Goal: Information Seeking & Learning: Learn about a topic

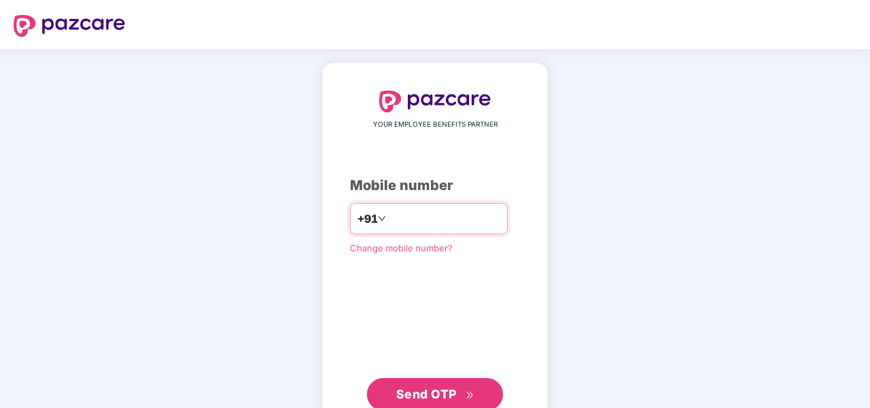
click at [500, 211] on input "number" at bounding box center [445, 219] width 112 height 22
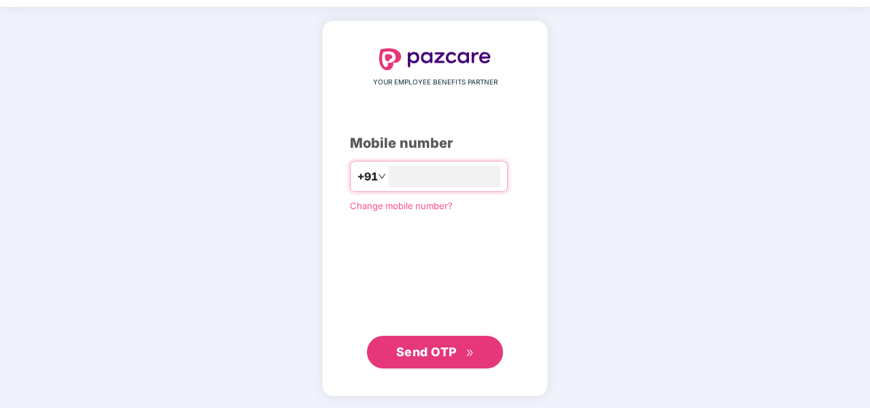
type input "**********"
click at [470, 353] on icon "double-right" at bounding box center [469, 352] width 6 height 7
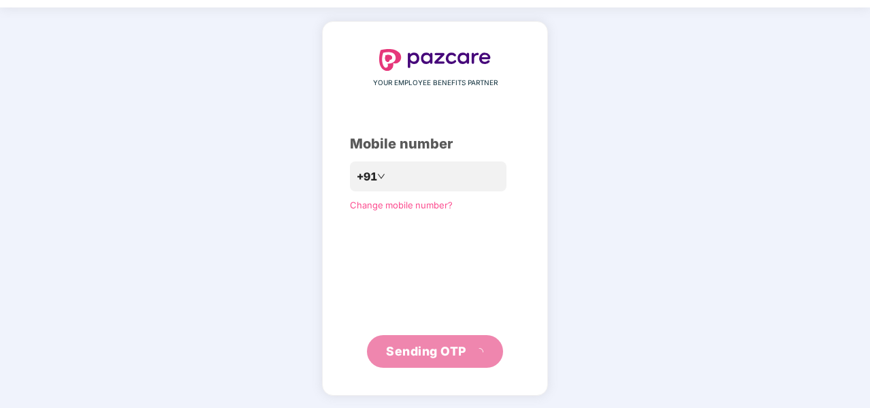
scroll to position [35, 0]
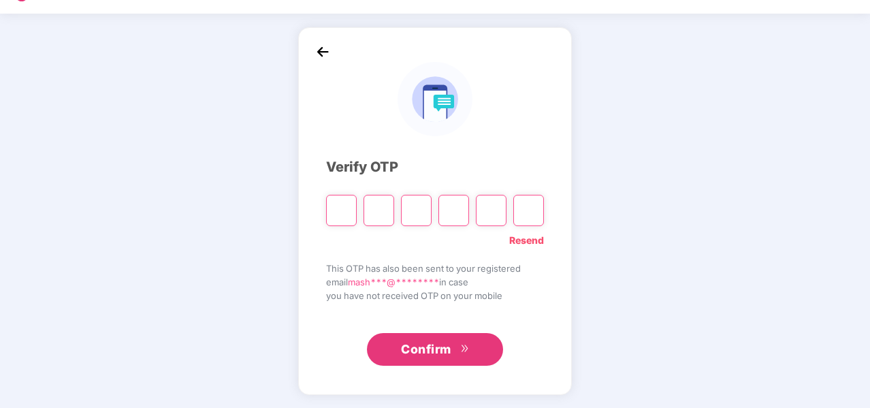
type input "*"
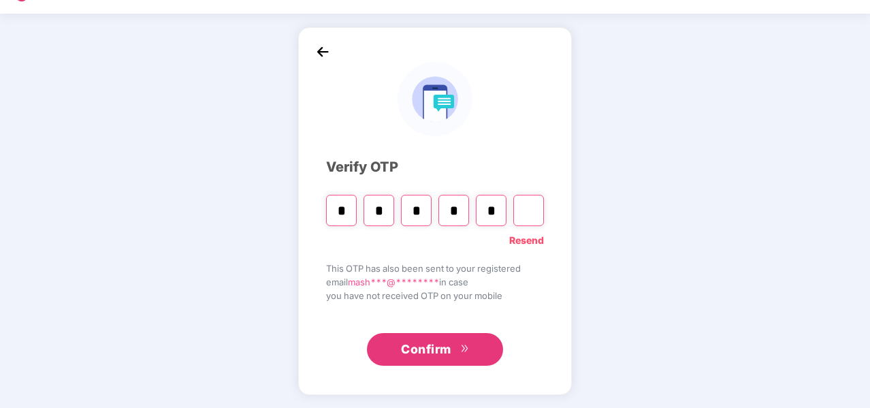
type input "*"
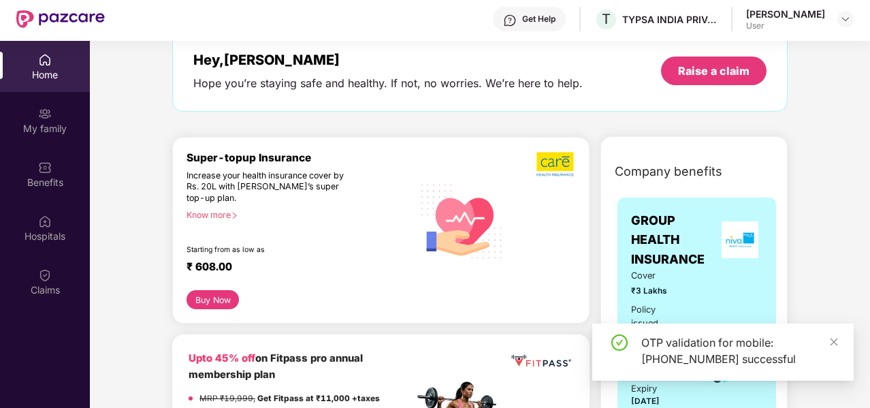
scroll to position [113, 0]
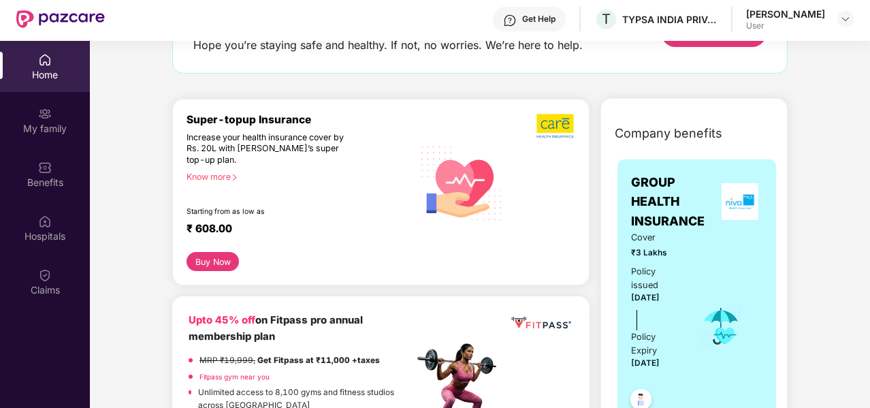
click at [342, 157] on div "Increase your health insurance cover by Rs. 20L with [PERSON_NAME]’s super top-…" at bounding box center [271, 149] width 168 height 34
click at [227, 205] on div "Super-topup Insurance Increase your health insurance cover by Rs. 20L with [PER…" at bounding box center [300, 183] width 227 height 140
click at [230, 172] on div "Know more" at bounding box center [296, 177] width 219 height 10
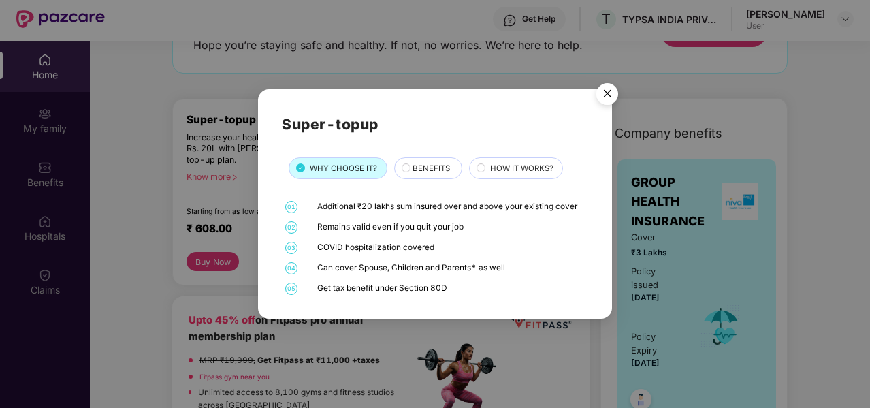
scroll to position [76, 0]
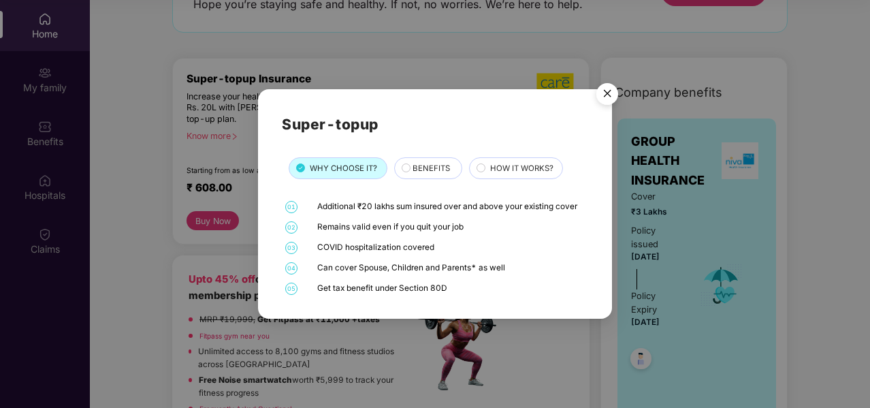
click at [443, 170] on span "BENEFITS" at bounding box center [431, 168] width 37 height 12
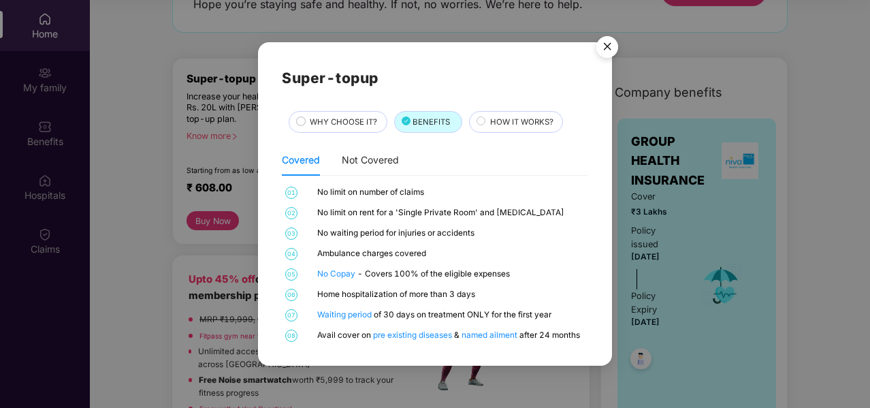
click at [534, 114] on div "HOW IT WORKS?" at bounding box center [516, 122] width 94 height 22
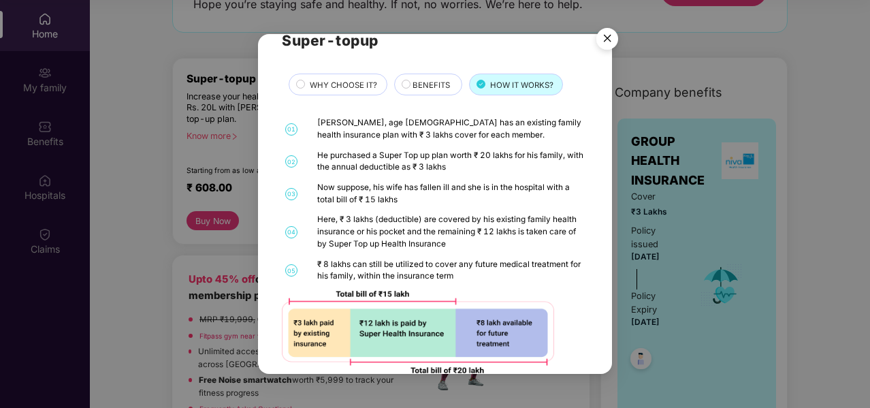
scroll to position [52, 0]
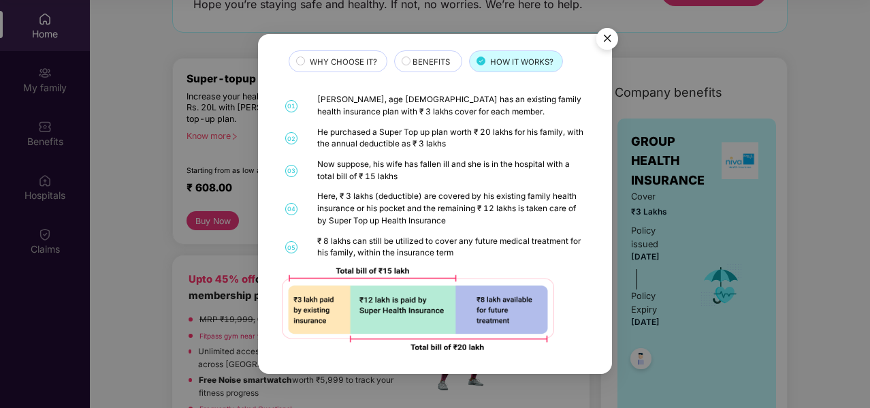
click at [406, 58] on div "BENEFITS" at bounding box center [430, 63] width 49 height 14
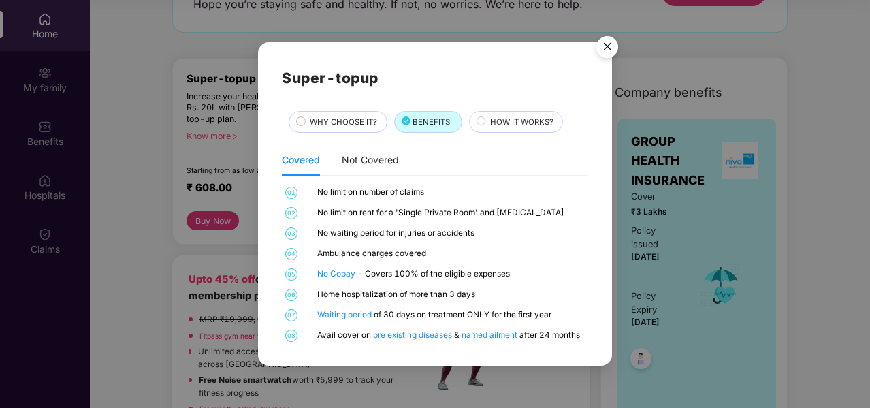
scroll to position [0, 0]
click at [334, 130] on div "WHY CHOOSE IT?" at bounding box center [341, 123] width 76 height 14
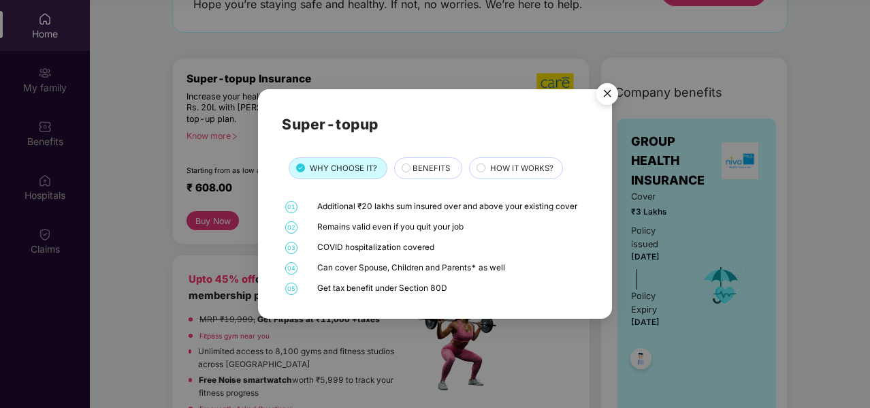
click at [403, 162] on div "BENEFITS" at bounding box center [428, 168] width 68 height 22
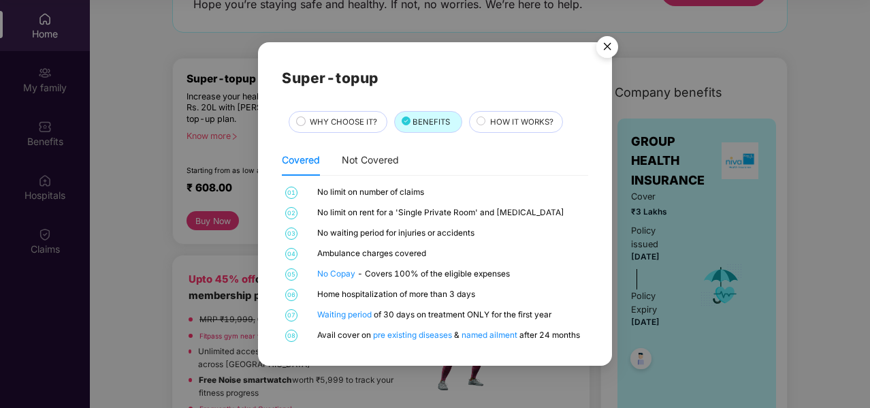
click at [607, 44] on img "Close" at bounding box center [607, 49] width 38 height 38
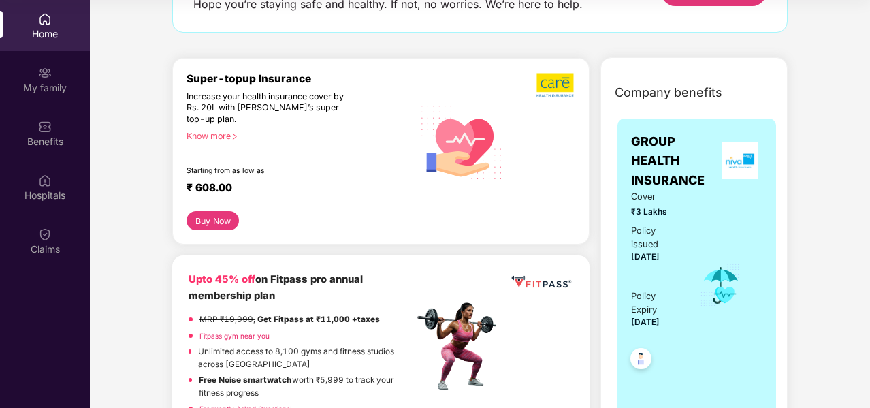
click at [212, 223] on button "Buy Now" at bounding box center [213, 220] width 52 height 19
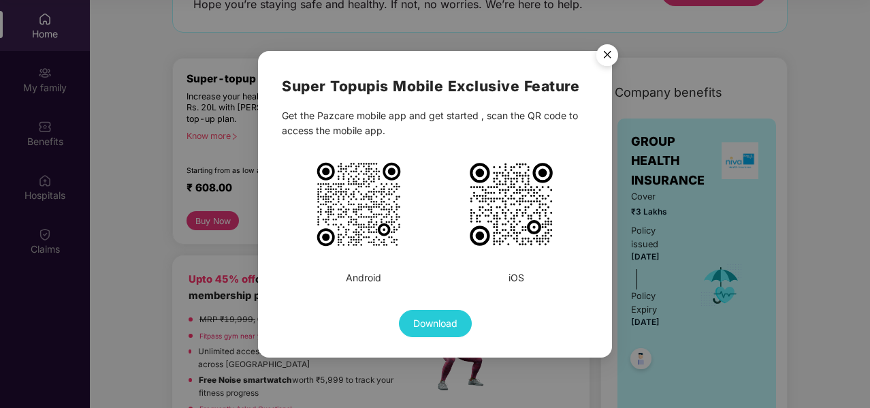
click at [605, 59] on img "Close" at bounding box center [607, 57] width 38 height 38
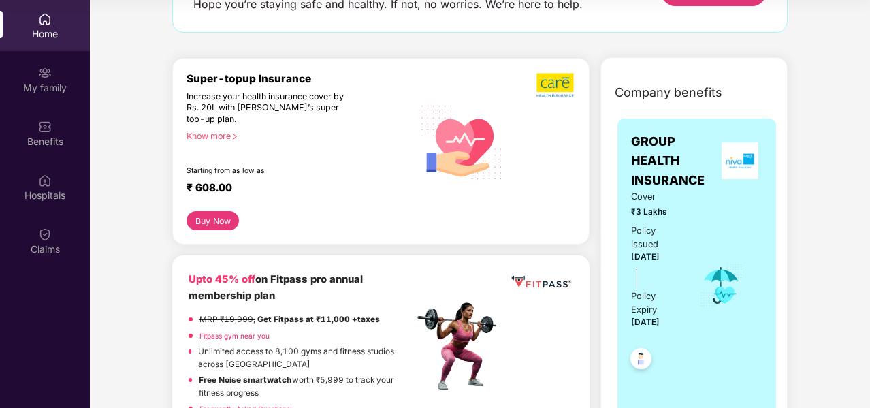
scroll to position [227, 0]
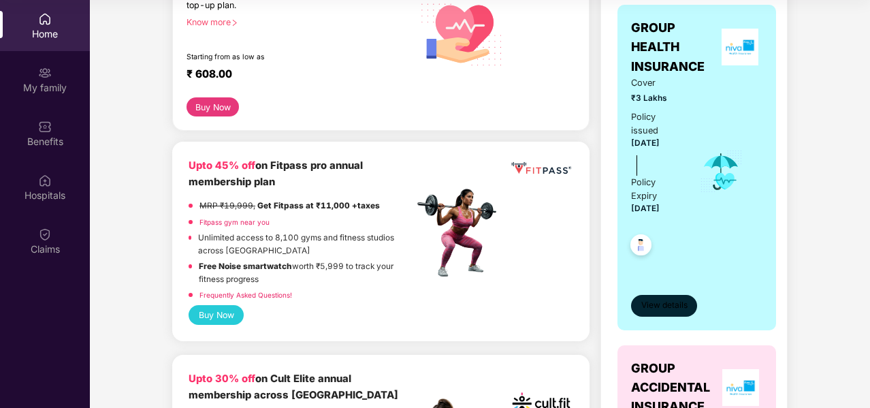
click at [661, 310] on span "View details" at bounding box center [664, 305] width 46 height 13
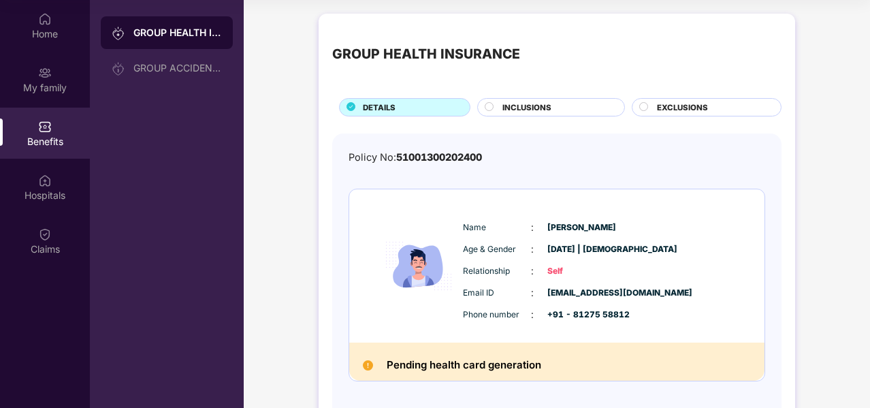
scroll to position [57, 0]
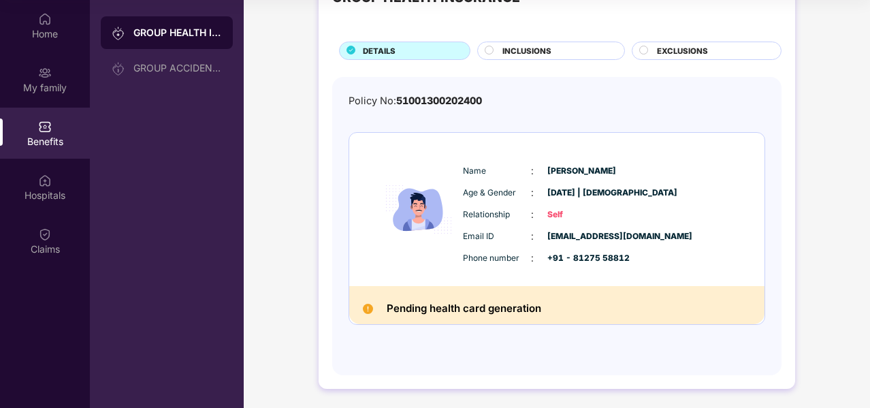
click at [526, 51] on span "INCLUSIONS" at bounding box center [526, 51] width 49 height 12
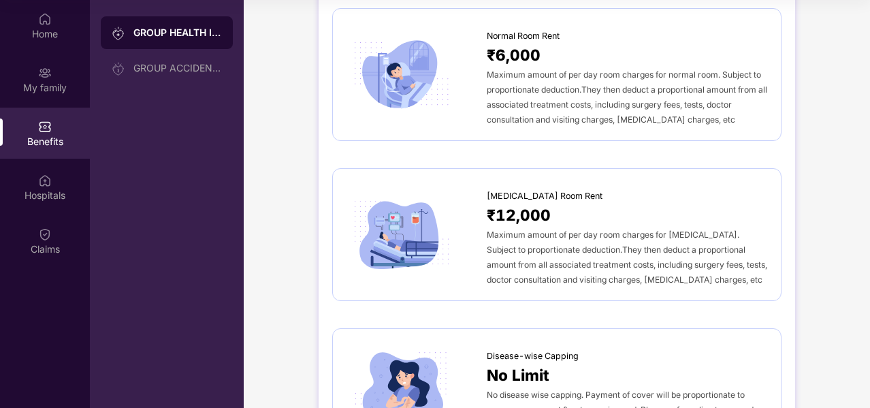
scroll to position [0, 0]
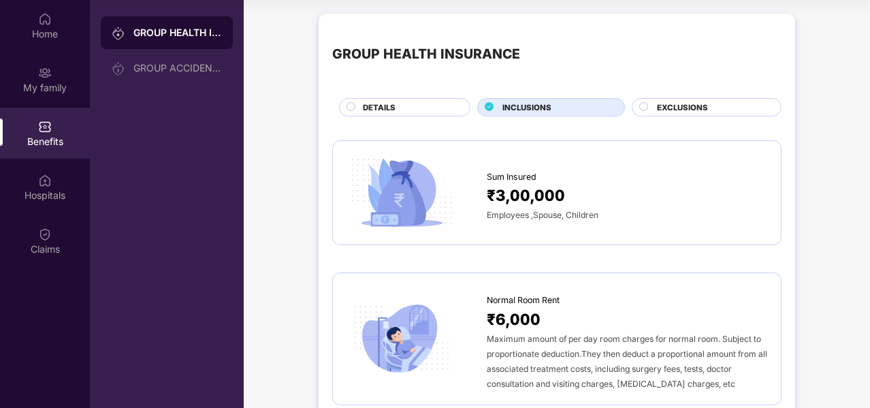
click at [681, 113] on div "EXCLUSIONS" at bounding box center [712, 108] width 124 height 14
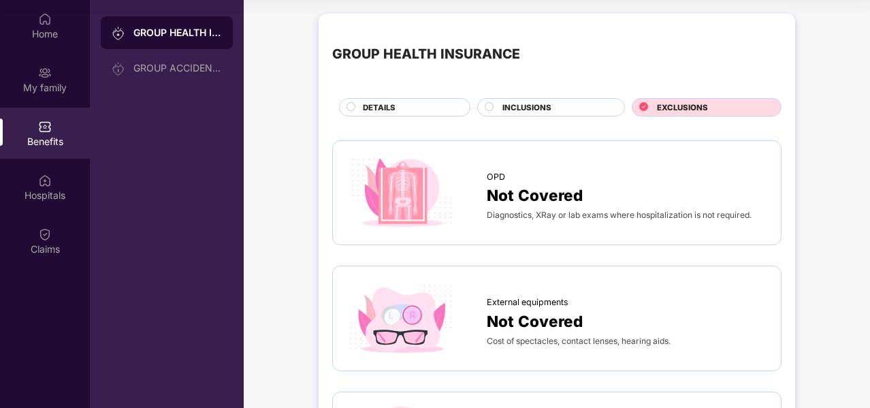
click at [444, 108] on div "DETAILS" at bounding box center [409, 108] width 107 height 14
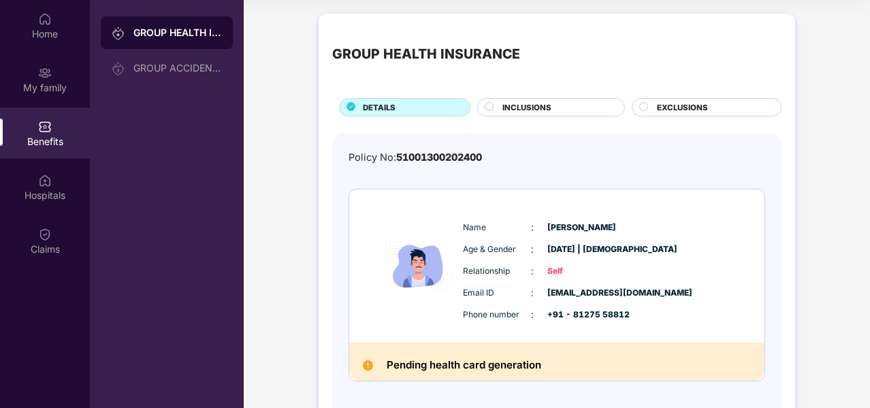
scroll to position [57, 0]
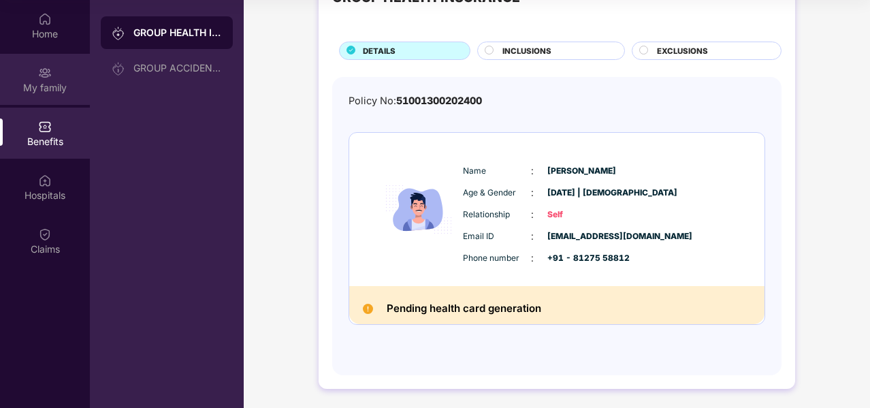
click at [65, 91] on div "My family" at bounding box center [45, 88] width 90 height 14
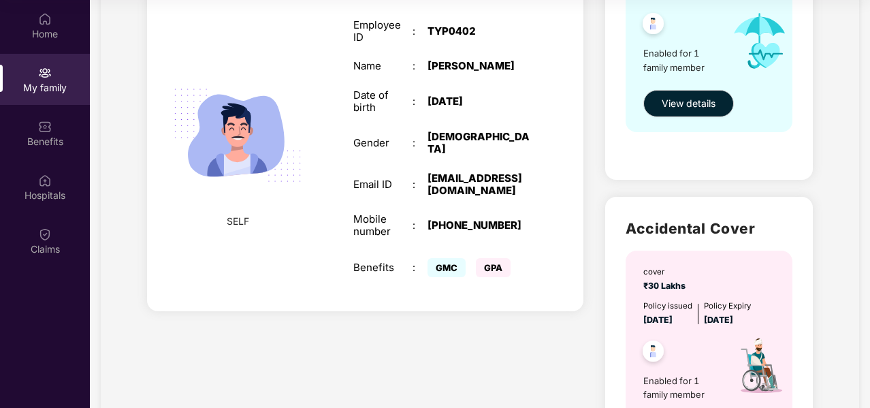
scroll to position [113, 0]
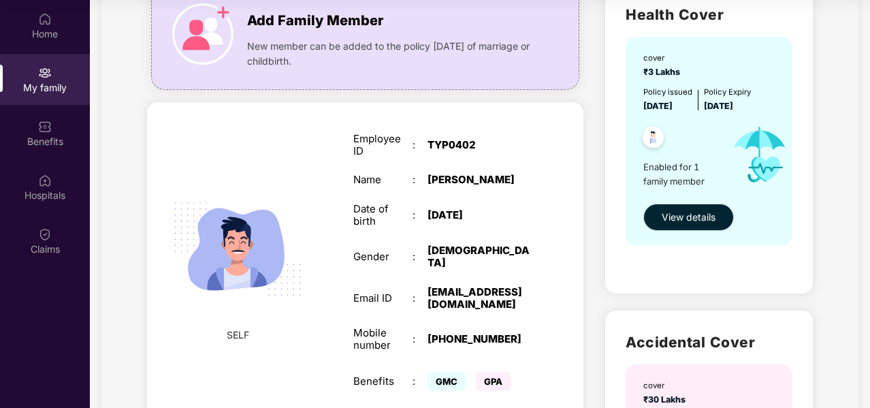
click at [689, 220] on span "View details" at bounding box center [689, 217] width 54 height 15
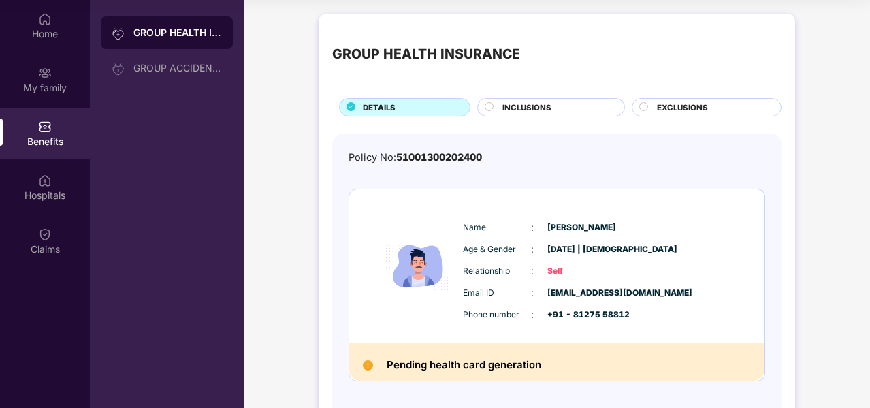
click at [532, 108] on span "INCLUSIONS" at bounding box center [526, 107] width 49 height 12
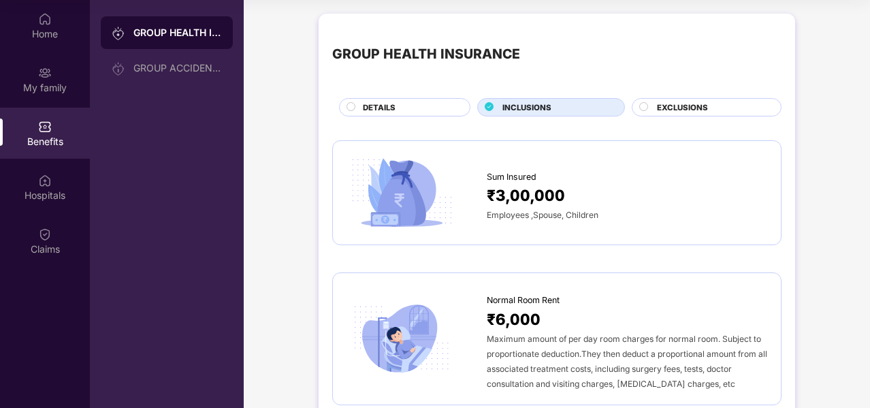
click at [671, 103] on span "EXCLUSIONS" at bounding box center [682, 107] width 51 height 12
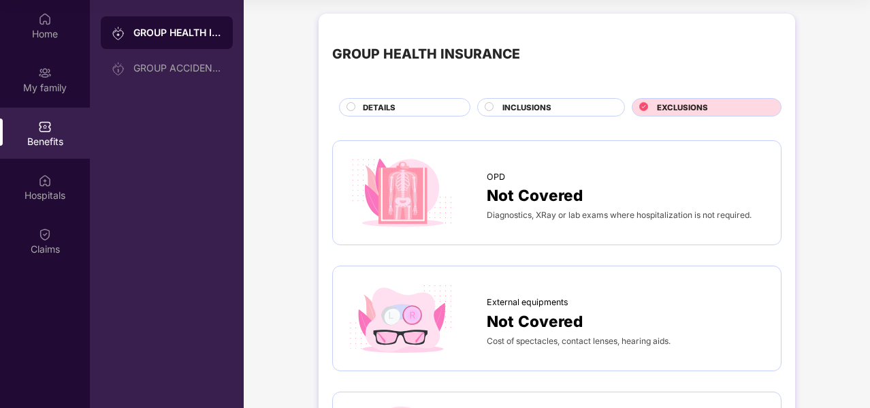
click at [434, 111] on div "DETAILS" at bounding box center [409, 108] width 107 height 14
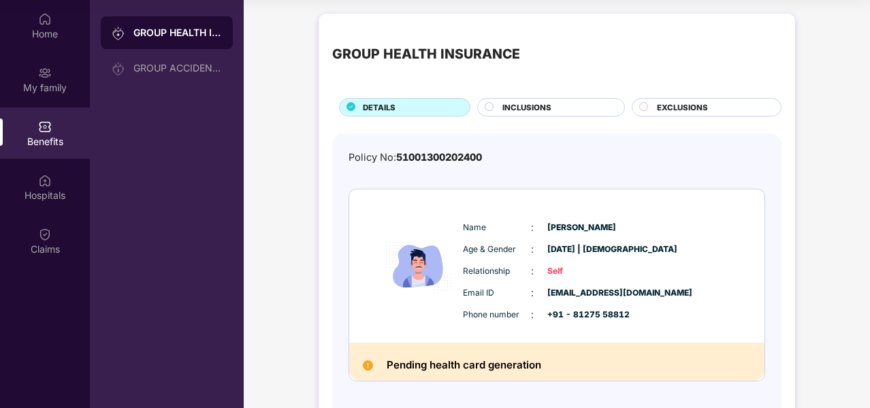
click at [67, 122] on div "Benefits" at bounding box center [45, 133] width 90 height 51
click at [46, 78] on img at bounding box center [45, 73] width 14 height 14
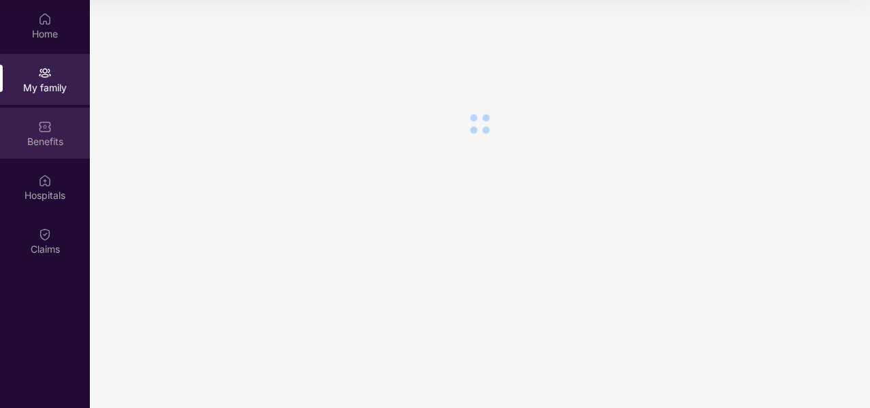
click at [46, 131] on img at bounding box center [45, 127] width 14 height 14
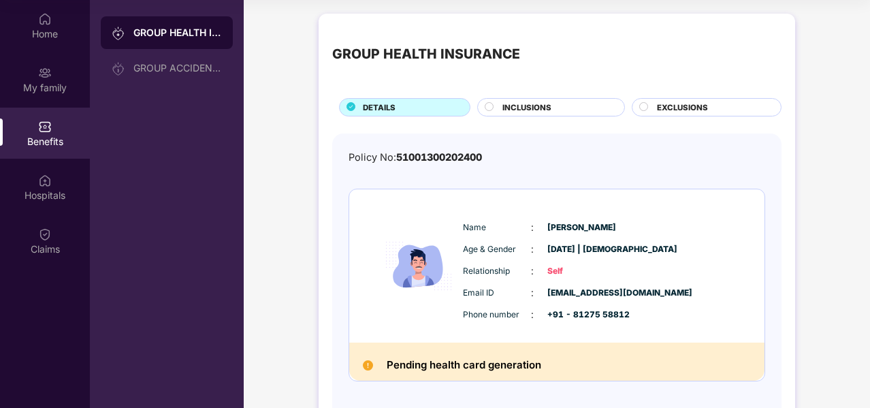
click at [35, 112] on div "Benefits" at bounding box center [45, 133] width 90 height 51
click at [49, 77] on img at bounding box center [45, 73] width 14 height 14
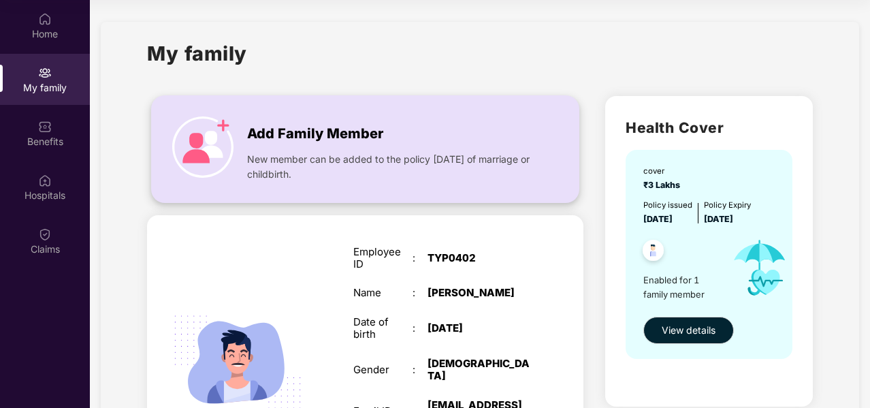
click at [199, 141] on img at bounding box center [202, 146] width 61 height 61
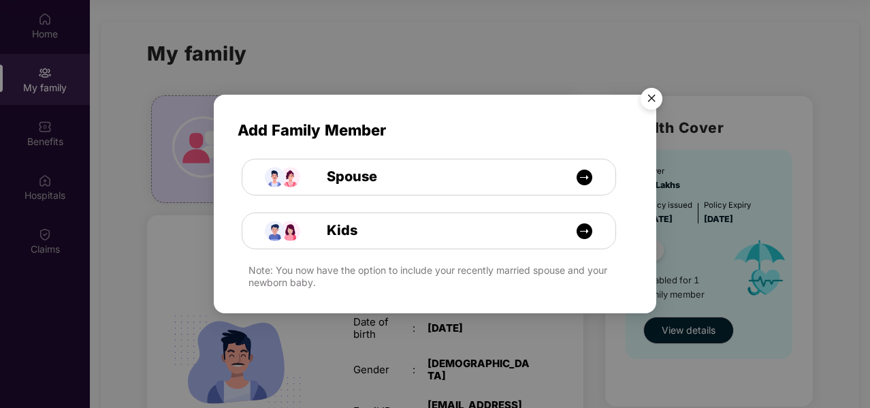
click at [651, 102] on img "Close" at bounding box center [651, 101] width 38 height 38
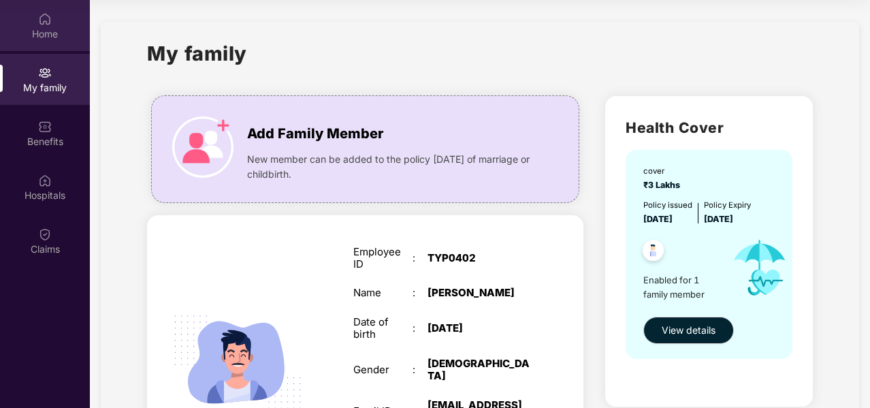
click at [15, 8] on div "Home" at bounding box center [45, 25] width 90 height 51
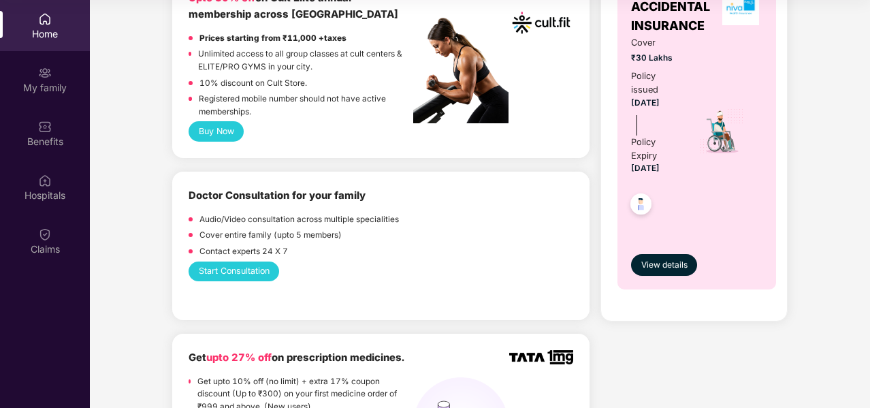
scroll to position [681, 0]
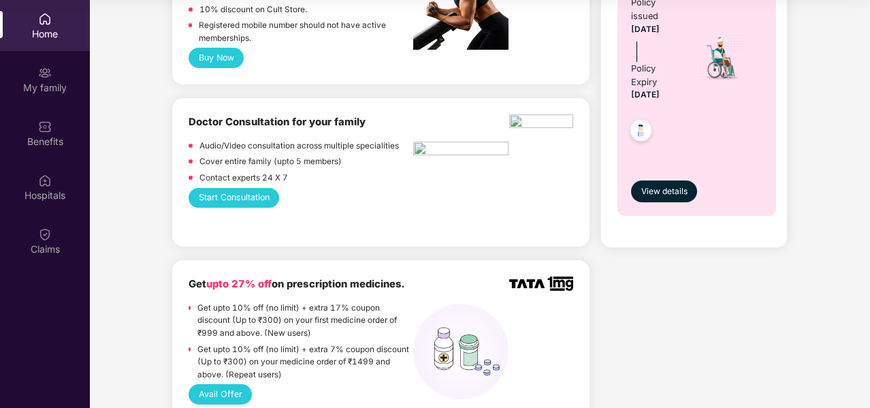
click at [244, 192] on button "Start Consultation" at bounding box center [234, 198] width 91 height 20
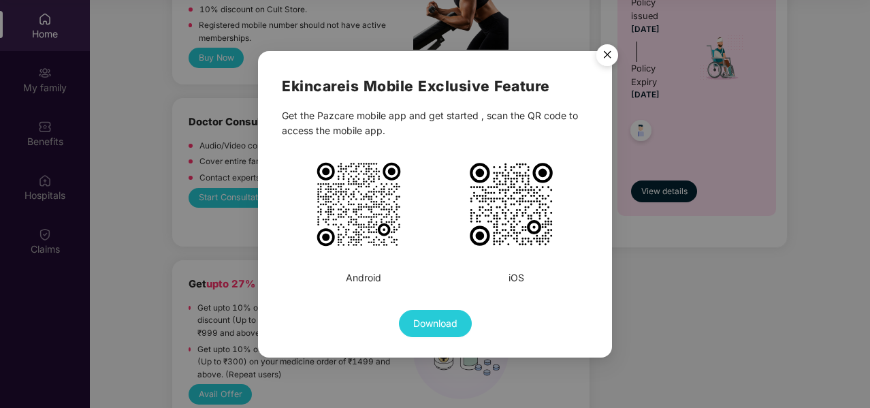
click at [610, 56] on img "Close" at bounding box center [607, 57] width 38 height 38
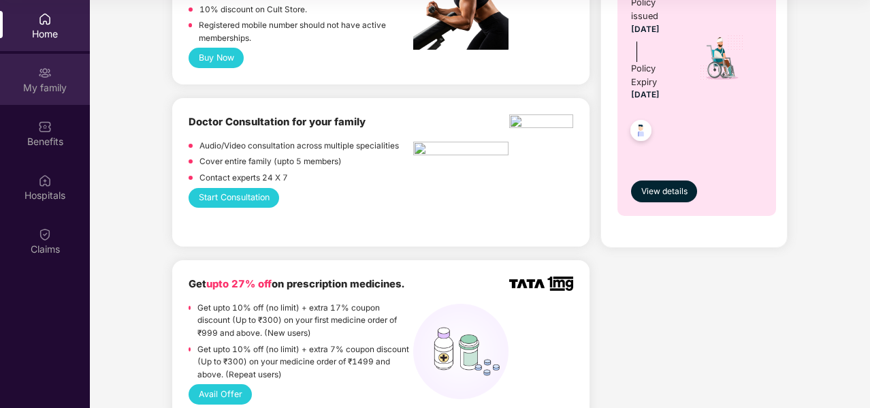
click at [54, 81] on div "My family" at bounding box center [45, 88] width 90 height 14
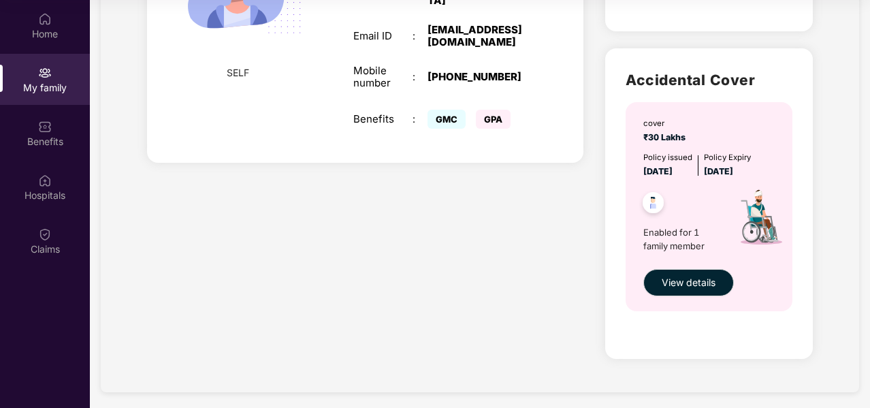
scroll to position [381, 0]
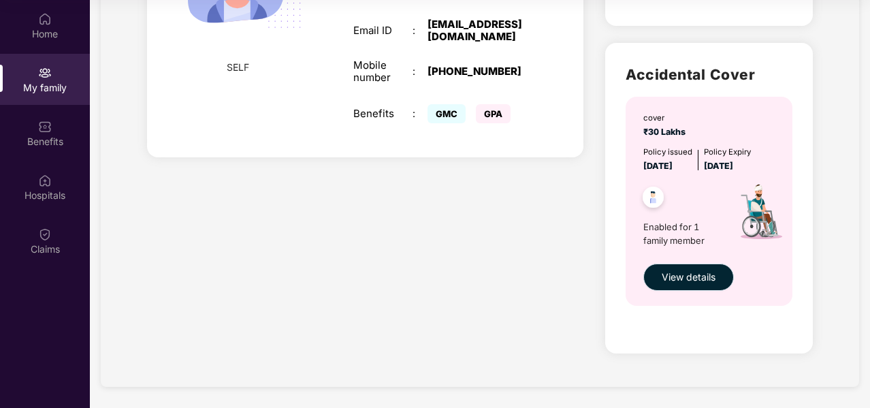
click at [704, 278] on span "View details" at bounding box center [689, 277] width 54 height 15
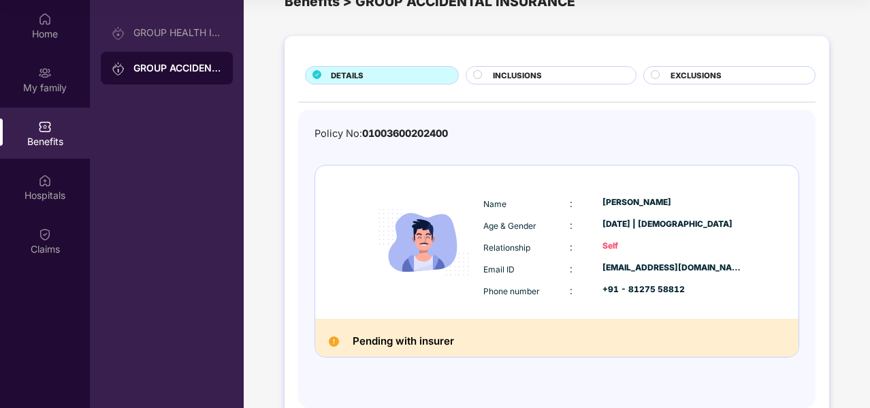
scroll to position [68, 0]
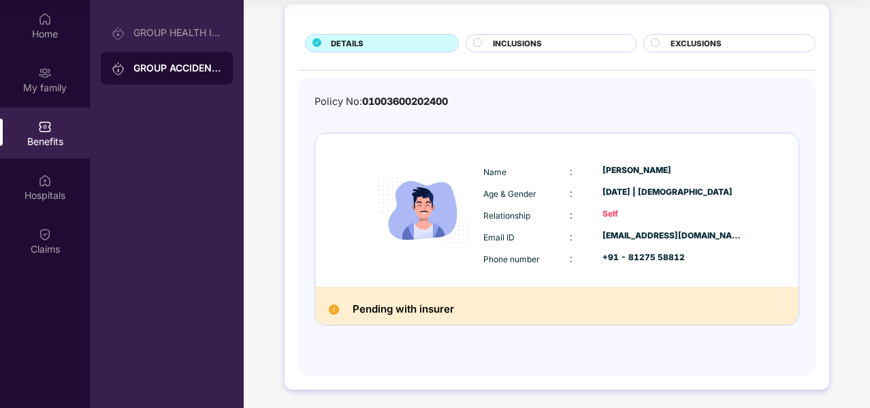
click at [436, 302] on h2 "Pending with insurer" at bounding box center [403, 309] width 101 height 18
click at [192, 35] on div "GROUP HEALTH INSURANCE" at bounding box center [177, 32] width 89 height 11
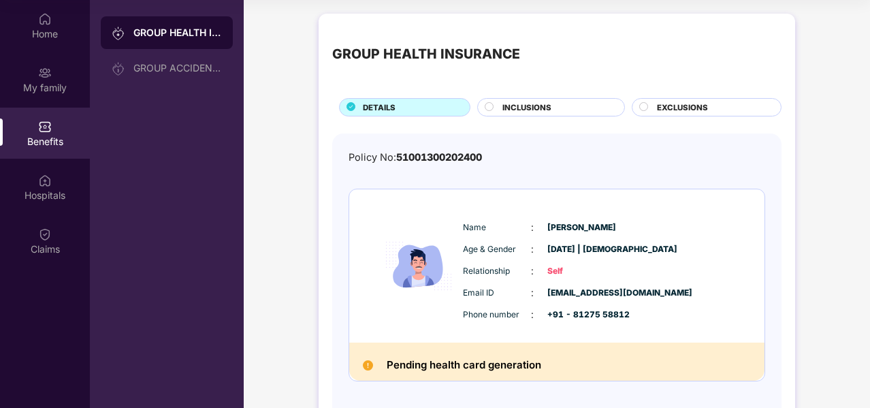
scroll to position [57, 0]
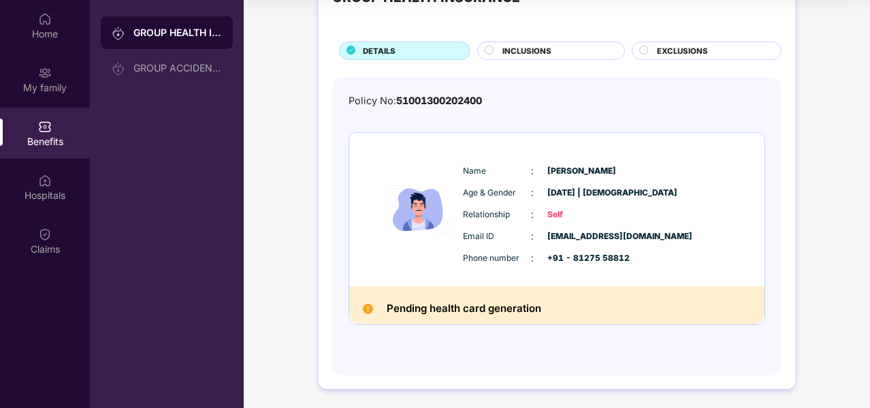
click at [438, 289] on div "Pending health card generation" at bounding box center [556, 305] width 415 height 38
click at [451, 301] on h2 "Pending health card generation" at bounding box center [464, 309] width 155 height 18
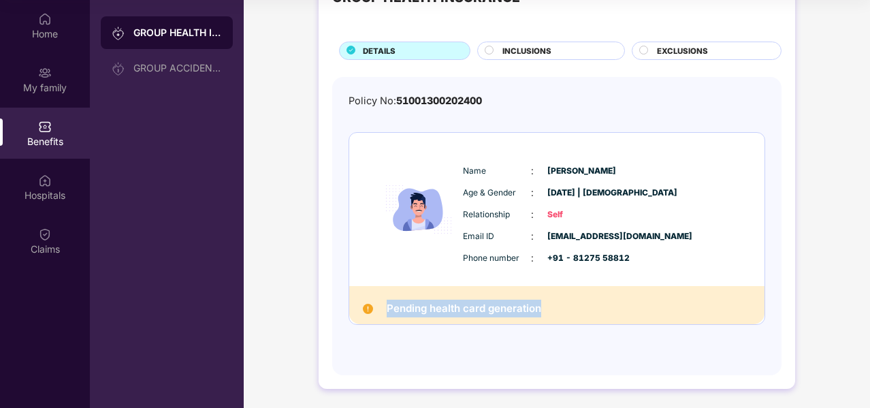
click at [565, 312] on div "Pending health card generation" at bounding box center [556, 305] width 415 height 38
click at [564, 312] on div "Pending health card generation" at bounding box center [556, 305] width 415 height 38
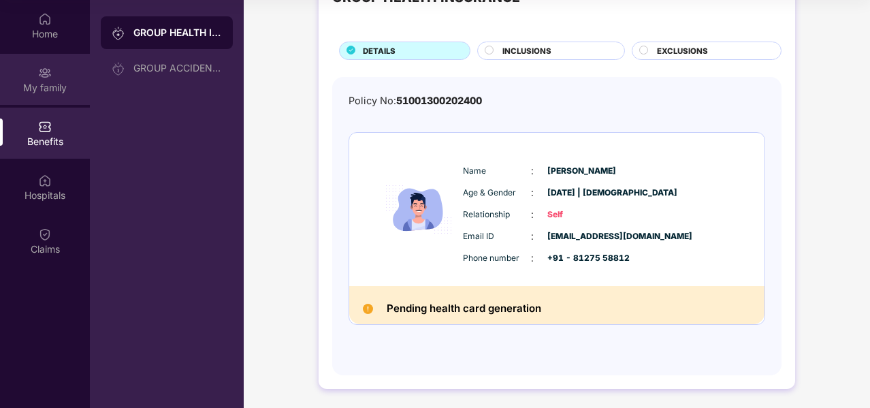
click at [37, 69] on div "My family" at bounding box center [45, 79] width 90 height 51
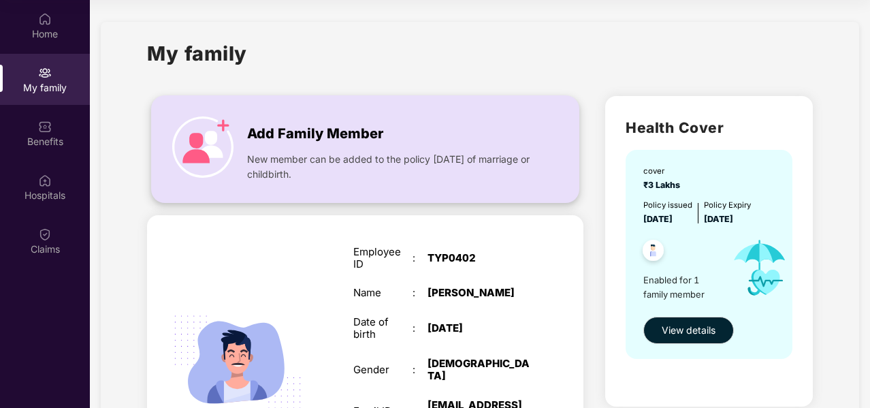
click at [302, 138] on span "Add Family Member" at bounding box center [315, 133] width 136 height 21
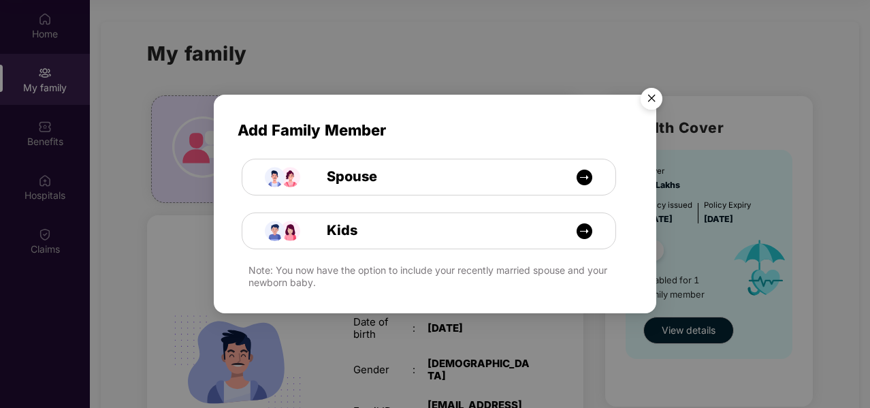
click at [649, 98] on img "Close" at bounding box center [651, 101] width 38 height 38
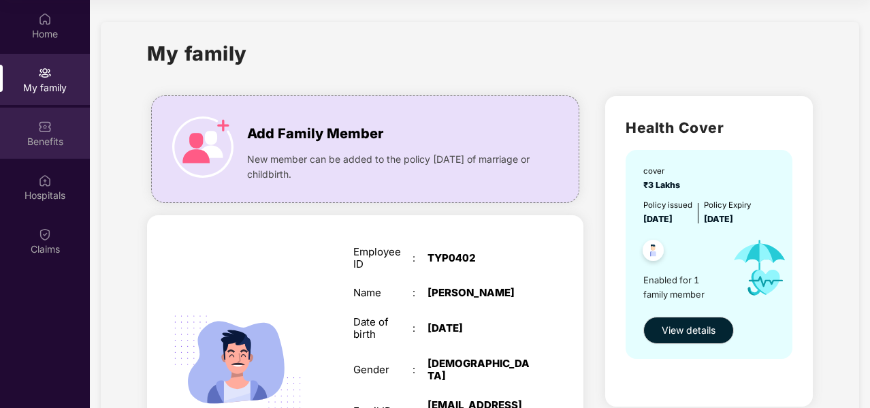
click at [57, 145] on div "Benefits" at bounding box center [45, 142] width 90 height 14
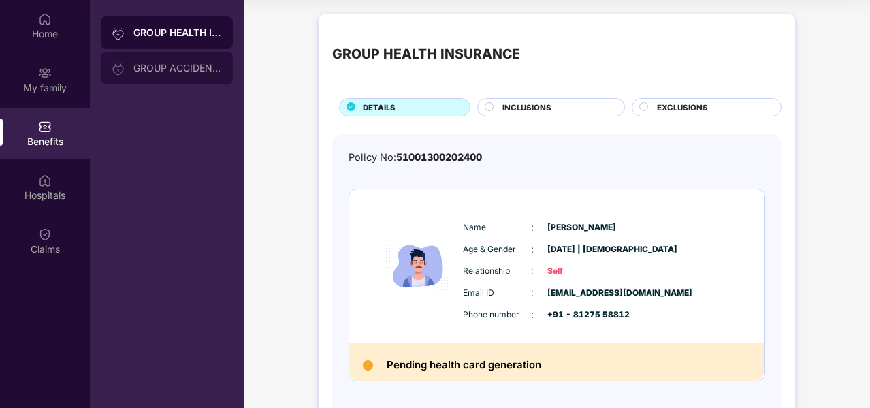
click at [193, 58] on div "GROUP ACCIDENTAL INSURANCE" at bounding box center [167, 68] width 132 height 33
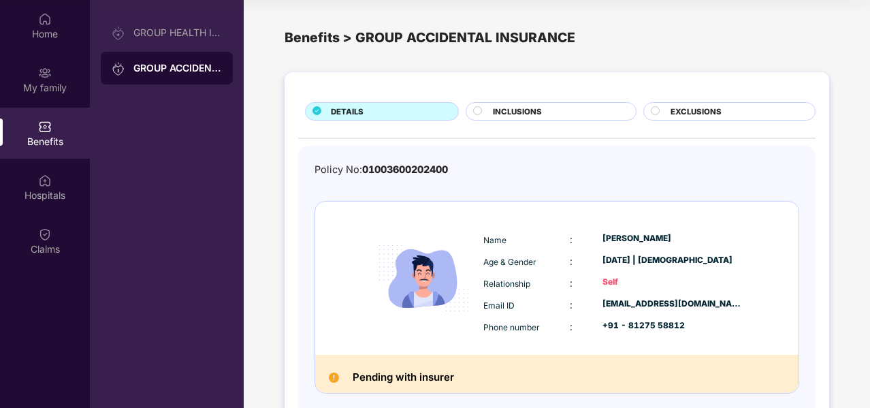
click at [560, 114] on div "INCLUSIONS" at bounding box center [557, 113] width 142 height 14
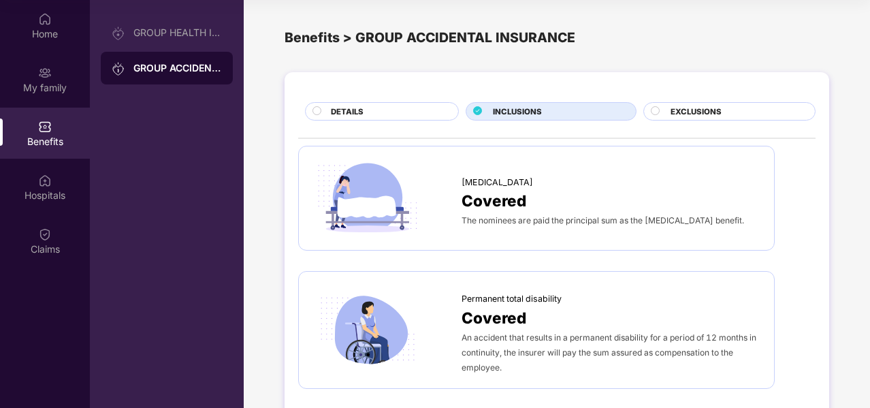
click at [704, 110] on span "EXCLUSIONS" at bounding box center [696, 112] width 51 height 12
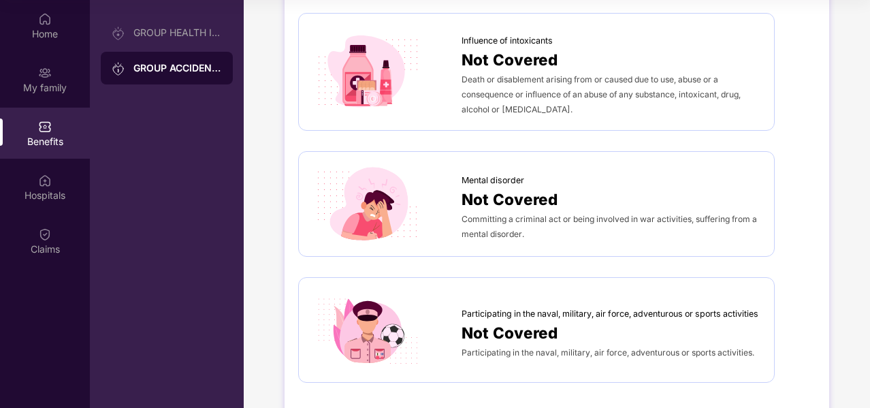
scroll to position [786, 0]
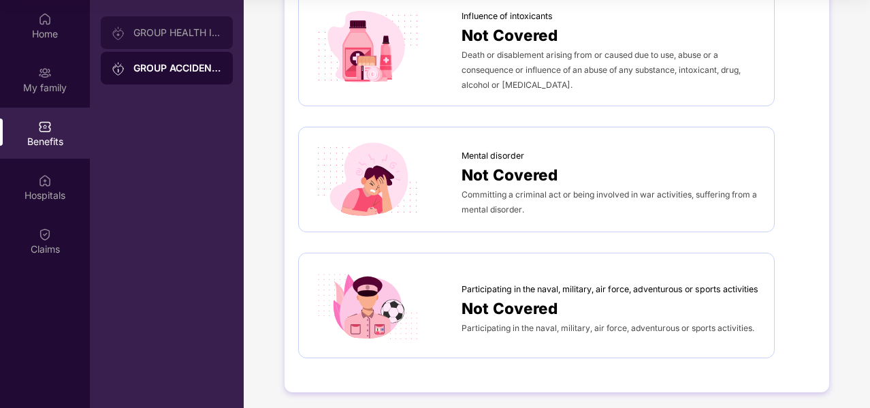
click at [174, 36] on div "GROUP HEALTH INSURANCE" at bounding box center [177, 32] width 89 height 11
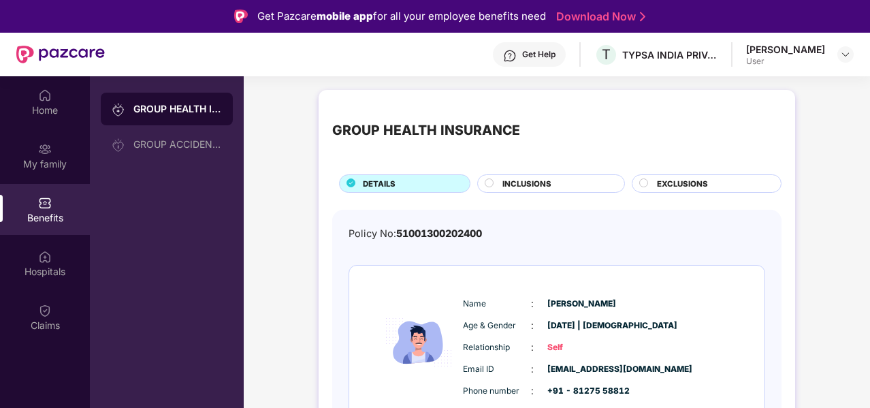
click at [709, 181] on div "EXCLUSIONS" at bounding box center [712, 185] width 124 height 14
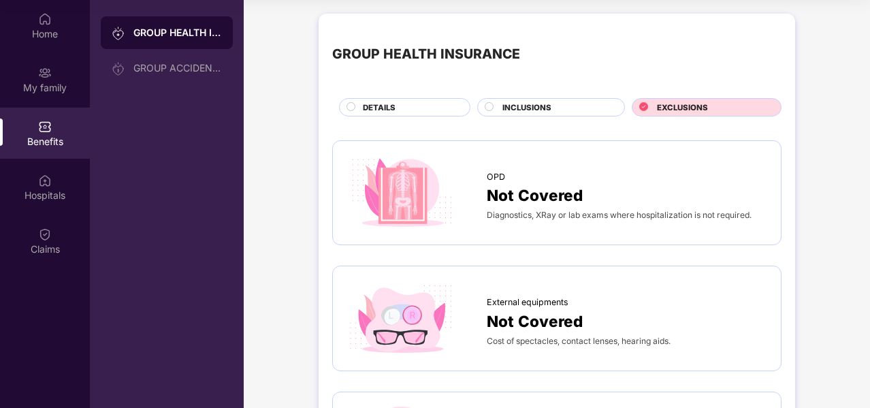
click at [421, 112] on div "DETAILS" at bounding box center [409, 108] width 107 height 14
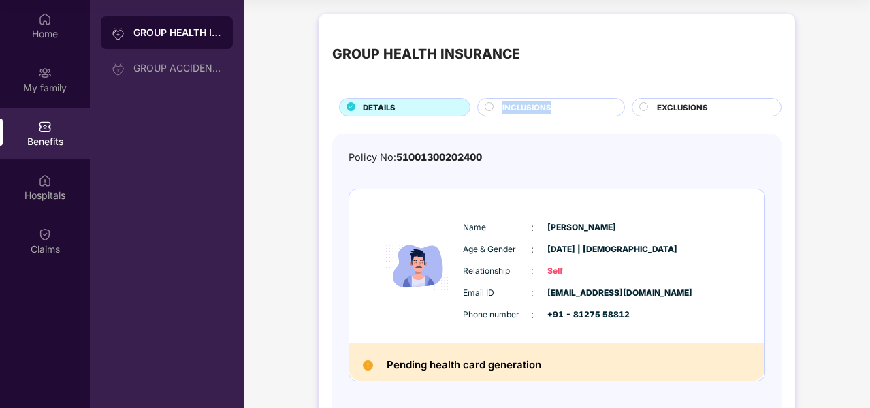
click at [548, 101] on span "INCLUSIONS" at bounding box center [526, 107] width 49 height 12
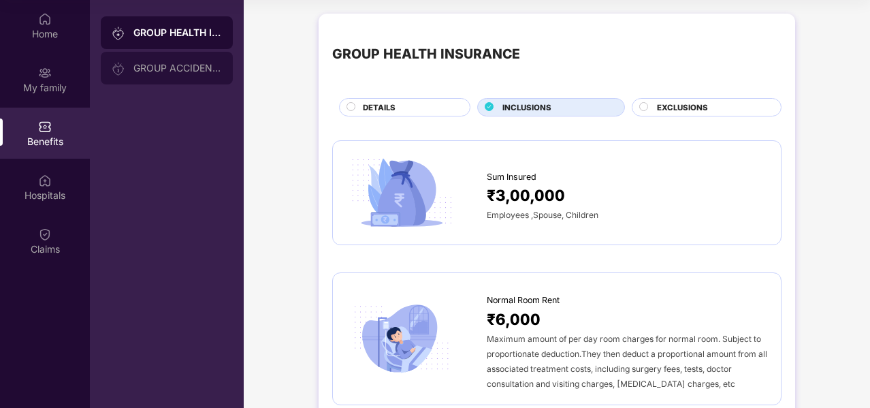
click at [188, 75] on div "GROUP ACCIDENTAL INSURANCE" at bounding box center [167, 68] width 132 height 33
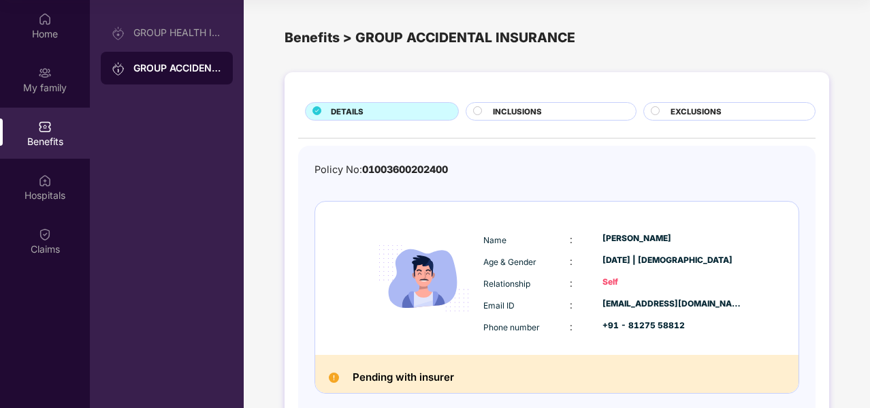
drag, startPoint x: 513, startPoint y: 118, endPoint x: 528, endPoint y: 110, distance: 16.7
click at [514, 118] on div "INCLUSIONS" at bounding box center [557, 113] width 142 height 14
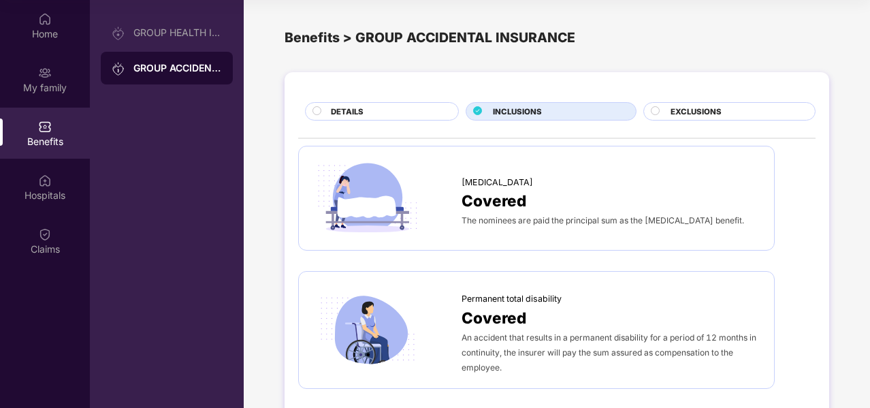
click at [530, 110] on span "INCLUSIONS" at bounding box center [517, 112] width 49 height 12
click at [392, 108] on div "DETAILS" at bounding box center [387, 113] width 127 height 14
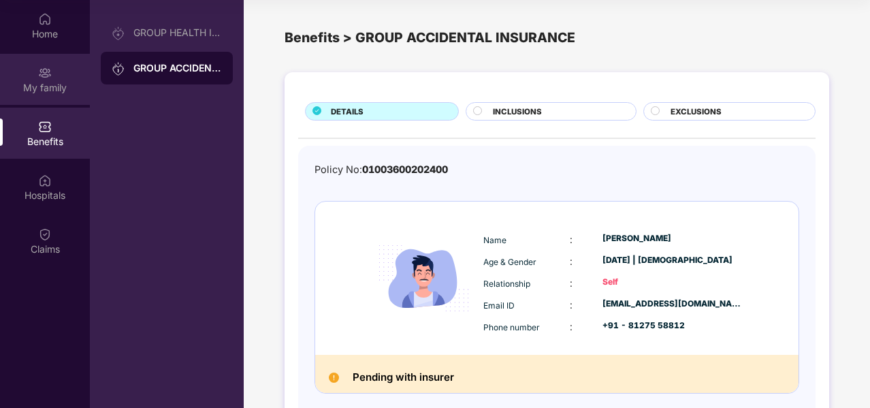
click at [39, 77] on img at bounding box center [45, 73] width 14 height 14
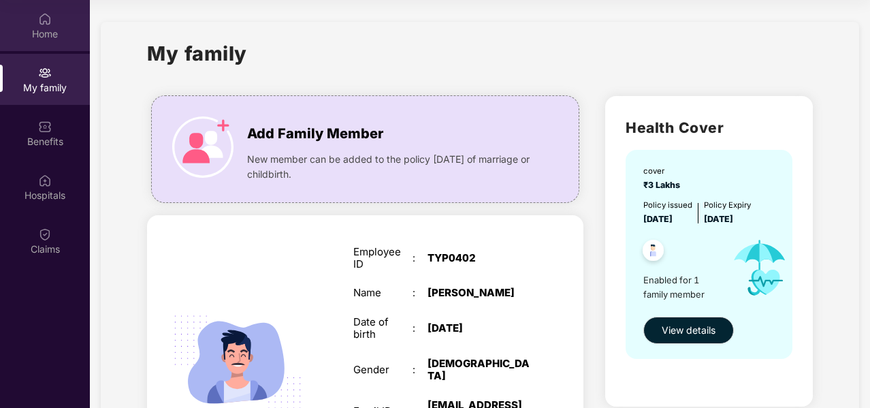
click at [67, 36] on div "Home" at bounding box center [45, 34] width 90 height 14
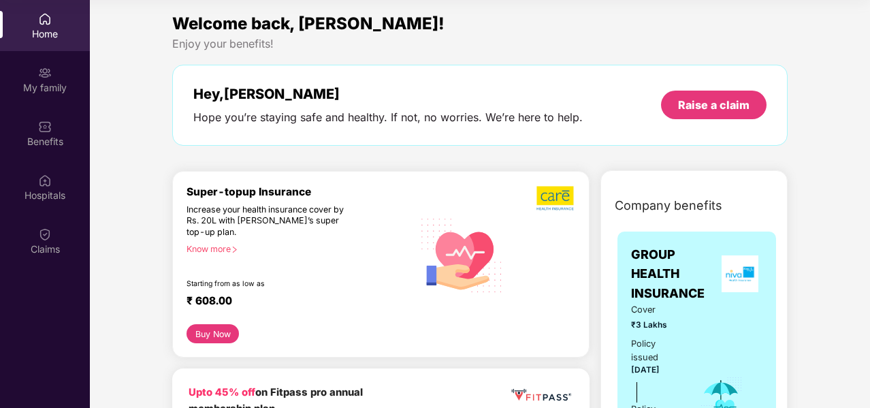
click at [219, 327] on button "Buy Now" at bounding box center [213, 333] width 52 height 19
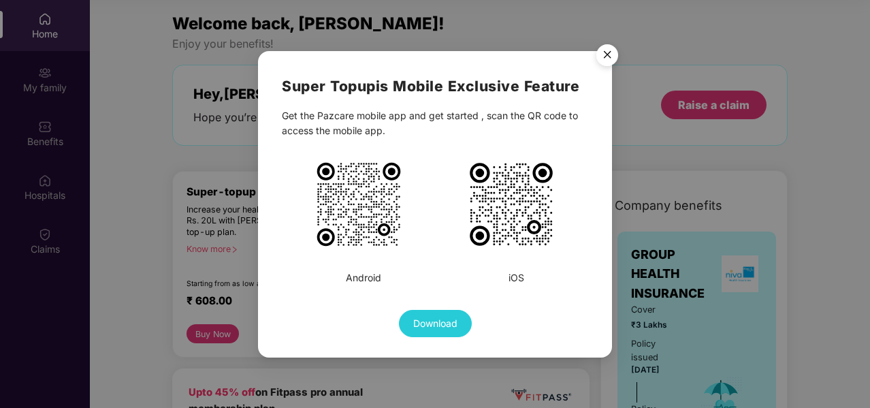
click at [599, 54] on img "Close" at bounding box center [607, 57] width 38 height 38
